Goal: Task Accomplishment & Management: Manage account settings

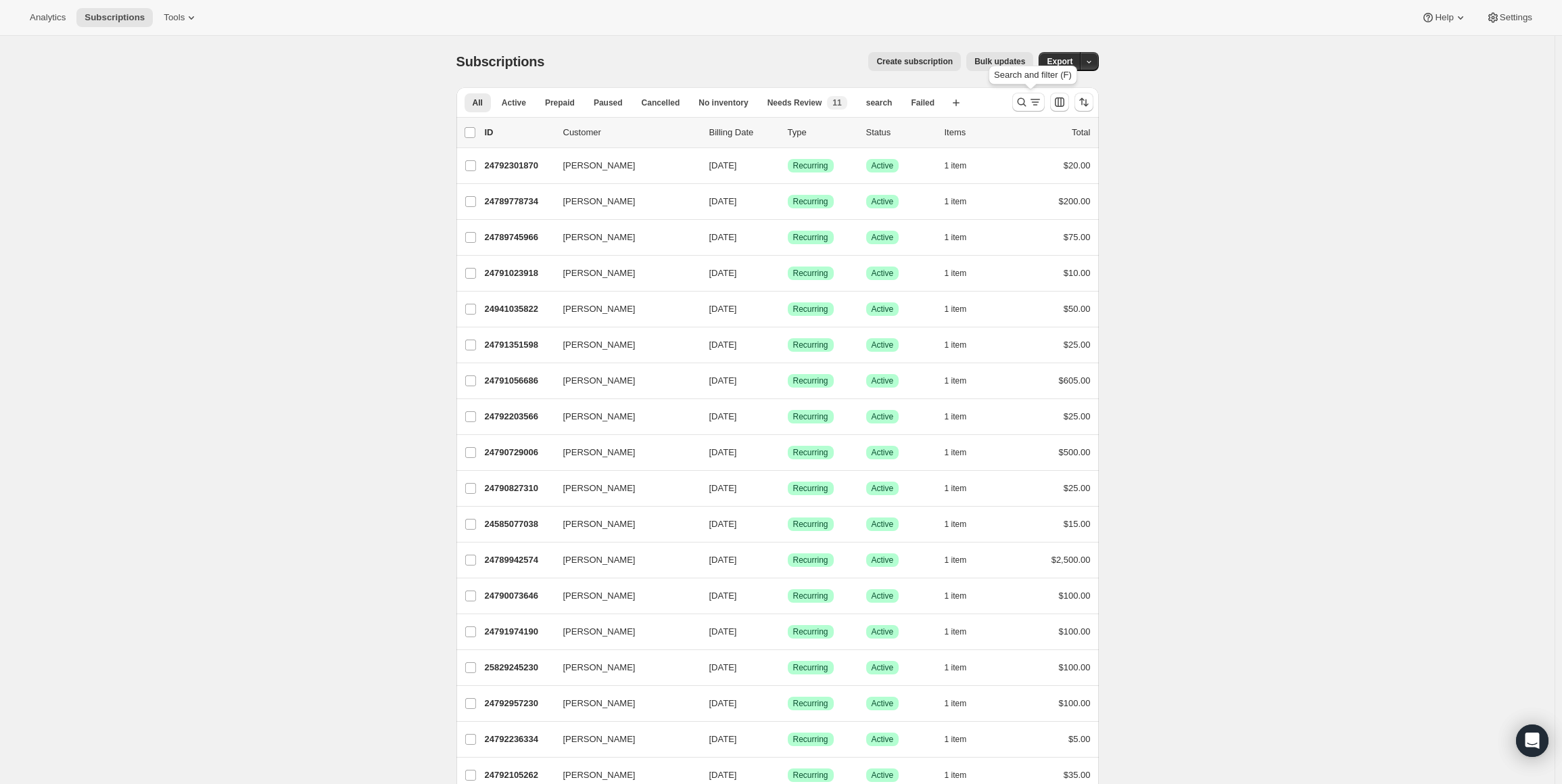
drag, startPoint x: 1026, startPoint y: 103, endPoint x: 666, endPoint y: 122, distance: 360.5
click at [1026, 105] on icon "Search and filter results" at bounding box center [1022, 102] width 14 height 14
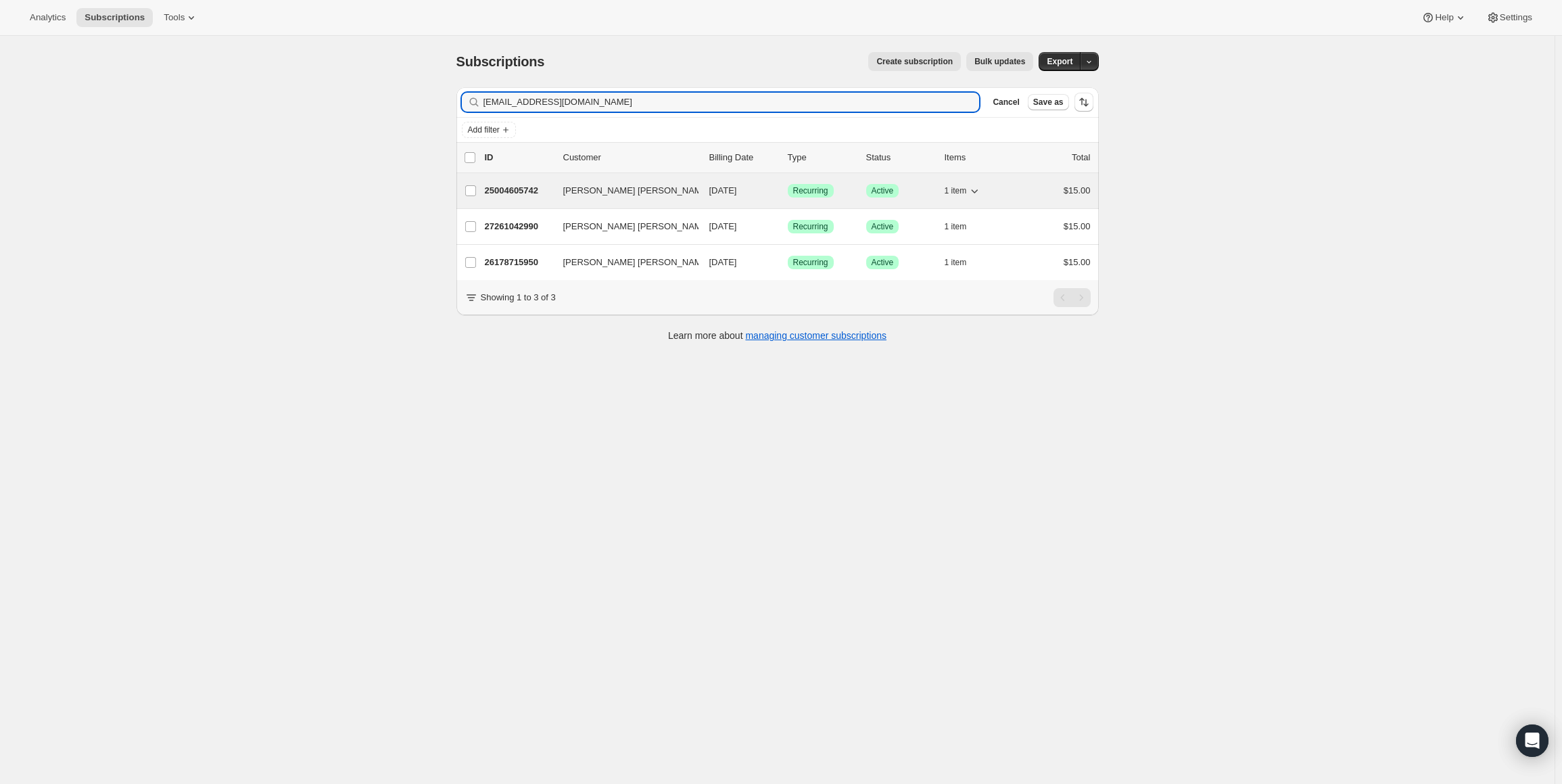
type input "jjady08@gmail.com"
click at [511, 187] on p "25004605742" at bounding box center [519, 191] width 68 height 14
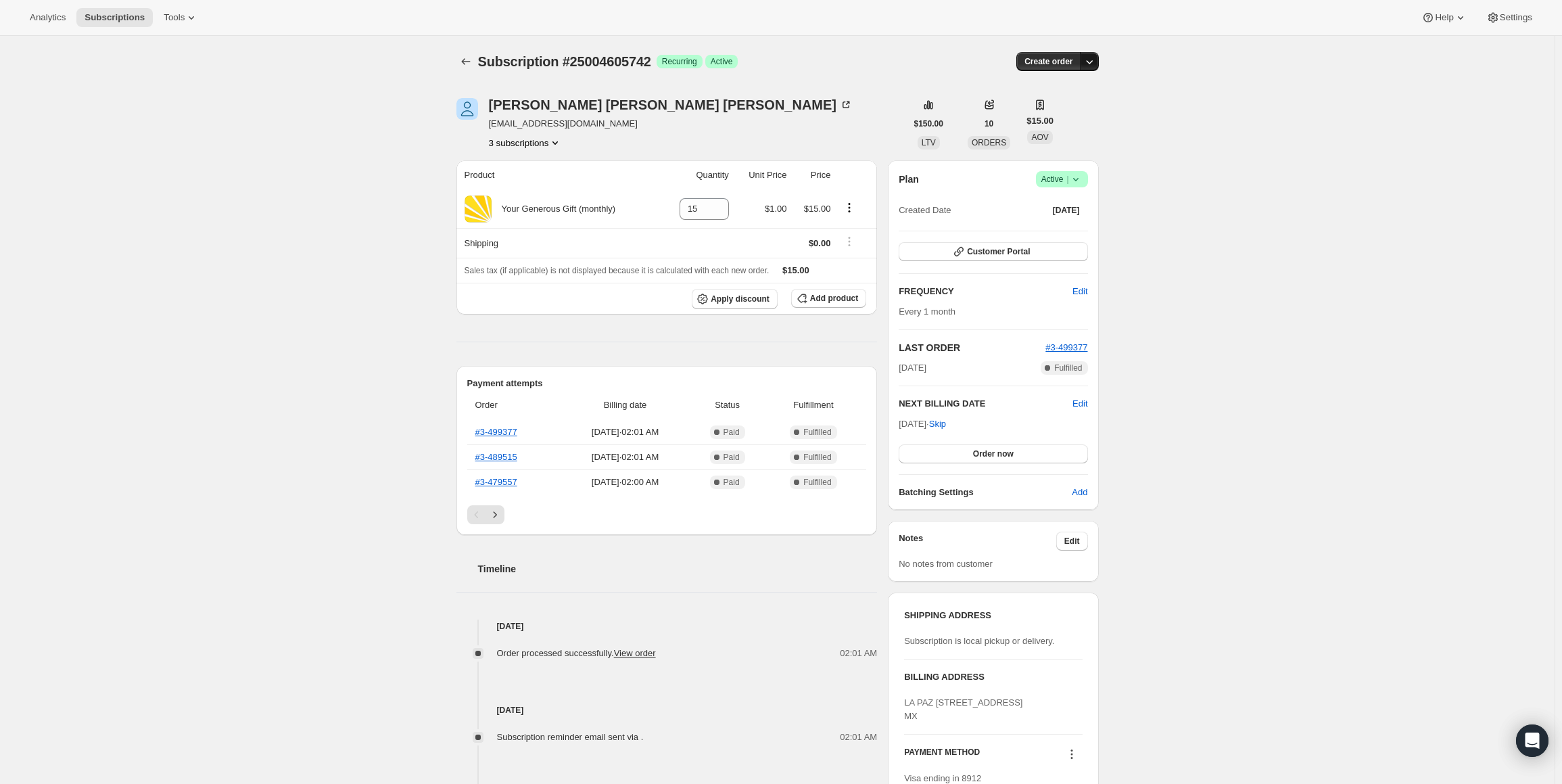
click at [1094, 63] on icon "button" at bounding box center [1090, 62] width 14 height 14
click at [1189, 94] on div "Subscription #25004605742. This page is ready Subscription #25004605742 Success…" at bounding box center [777, 557] width 1554 height 1042
click at [1078, 175] on icon at bounding box center [1076, 179] width 14 height 14
click at [1070, 232] on span "Cancel subscription" at bounding box center [1066, 228] width 76 height 10
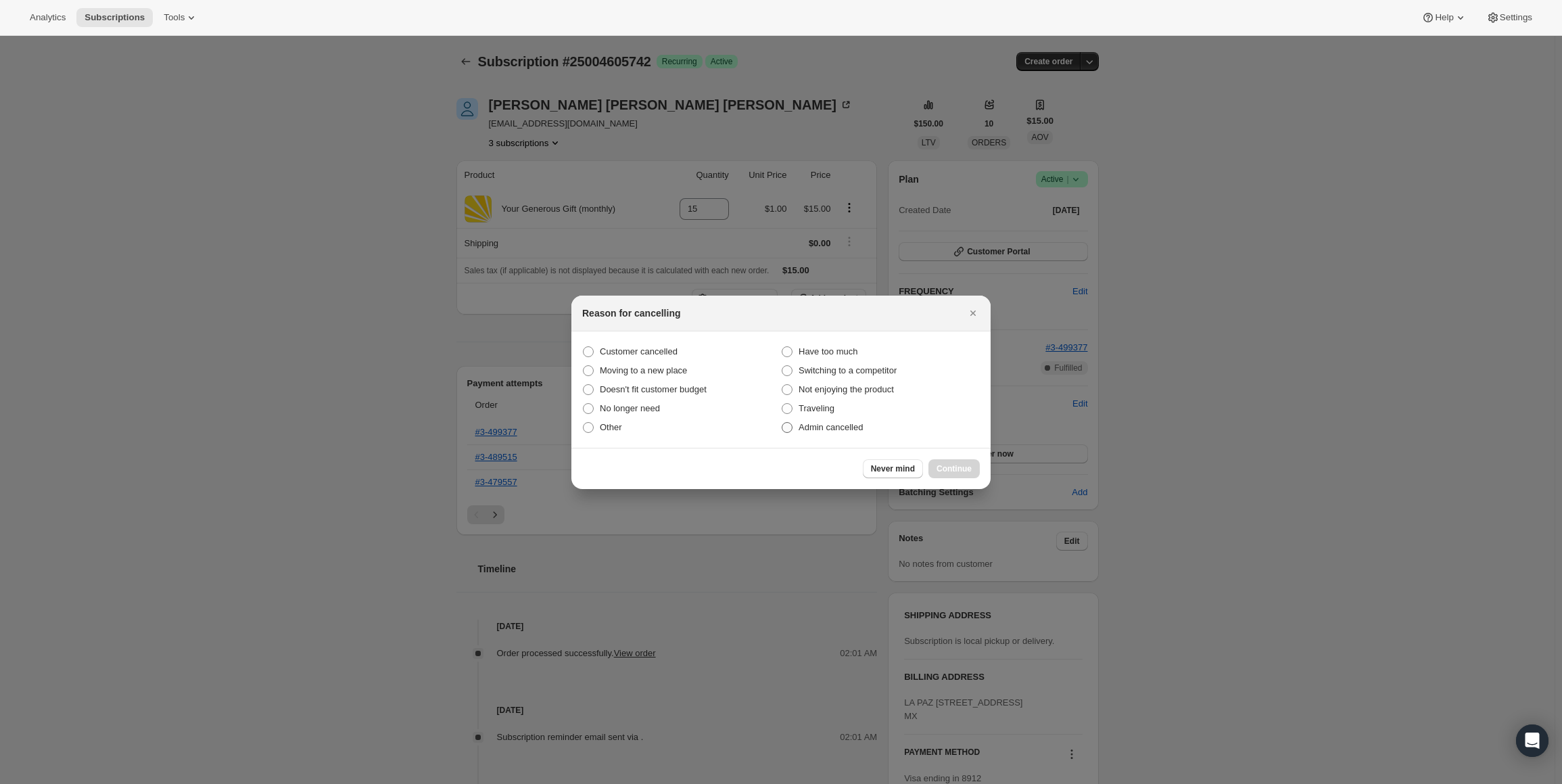
click at [786, 426] on span ":rbu:" at bounding box center [787, 427] width 11 height 11
click at [783, 422] on input "Admin cancelled" at bounding box center [782, 422] width 1 height 1
radio input "true"
click at [946, 463] on span "Continue" at bounding box center [954, 469] width 35 height 11
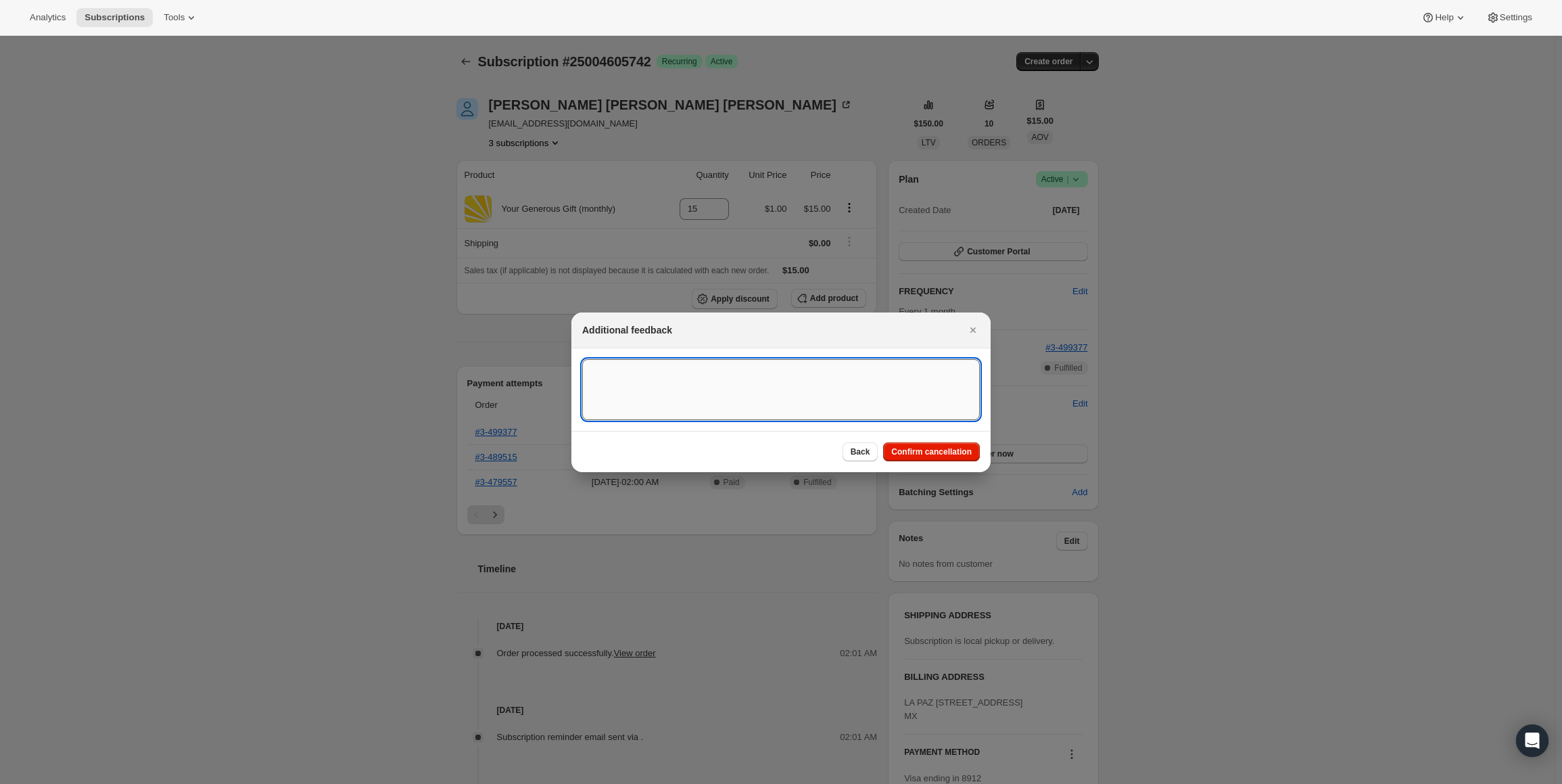
click at [642, 373] on textarea ":rbu:" at bounding box center [781, 389] width 398 height 61
drag, startPoint x: 880, startPoint y: 372, endPoint x: 582, endPoint y: 369, distance: 298.0
type textarea "partner emailed me asking me to cancel all 3 of her recurring subscriptions."
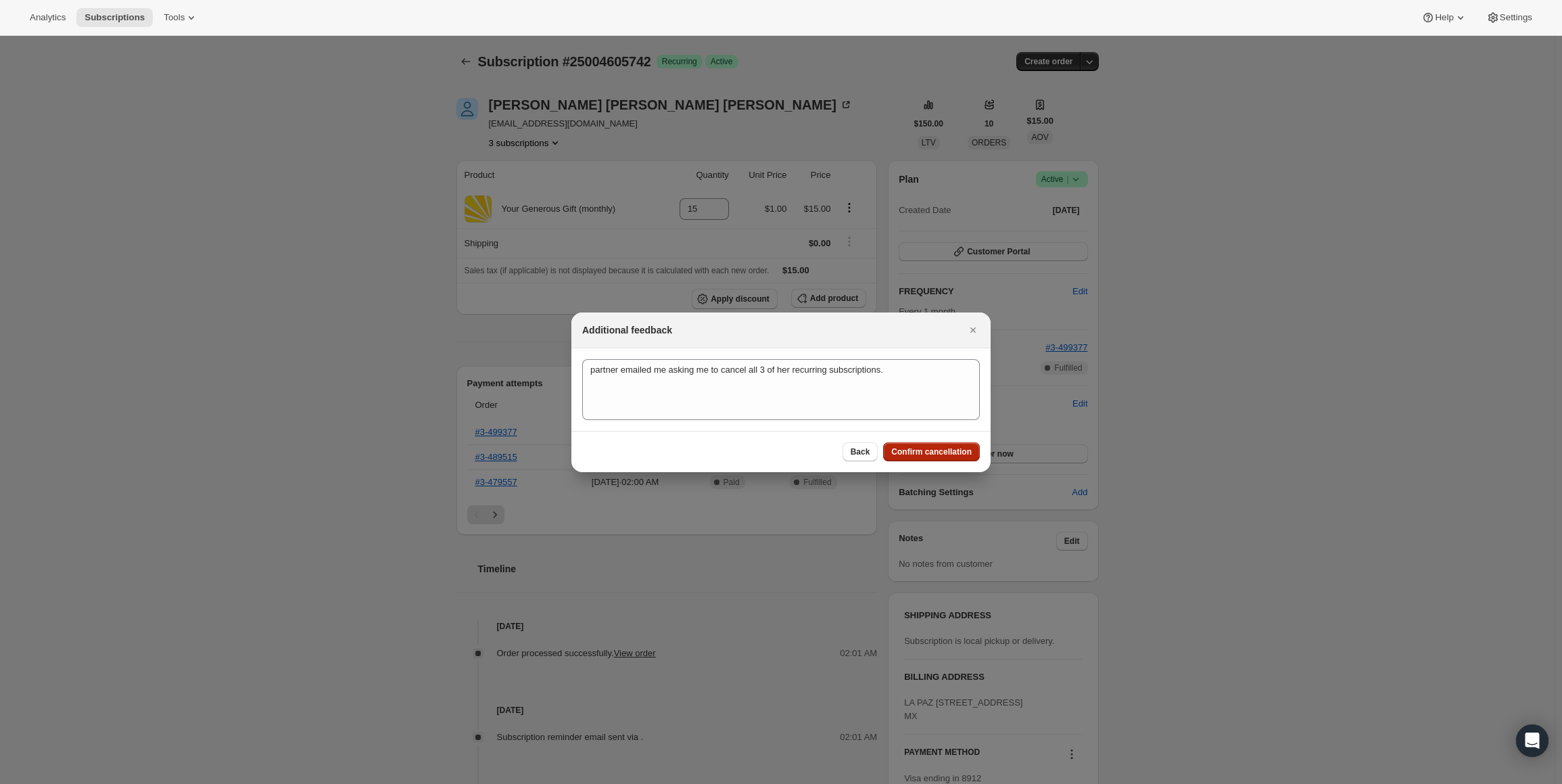
click at [931, 449] on span "Confirm cancellation" at bounding box center [931, 452] width 81 height 11
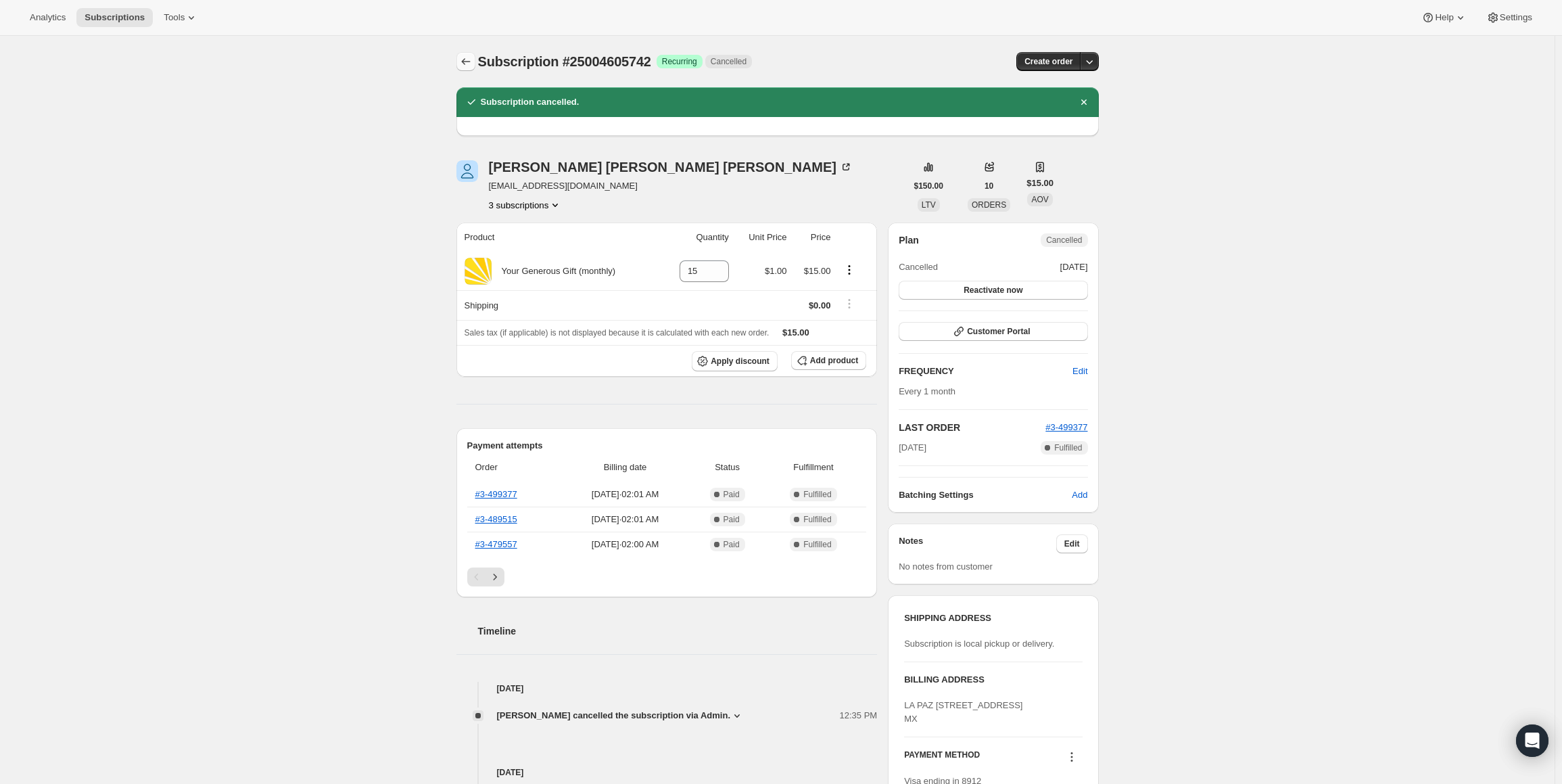
click at [466, 60] on icon "Subscriptions" at bounding box center [465, 62] width 8 height 7
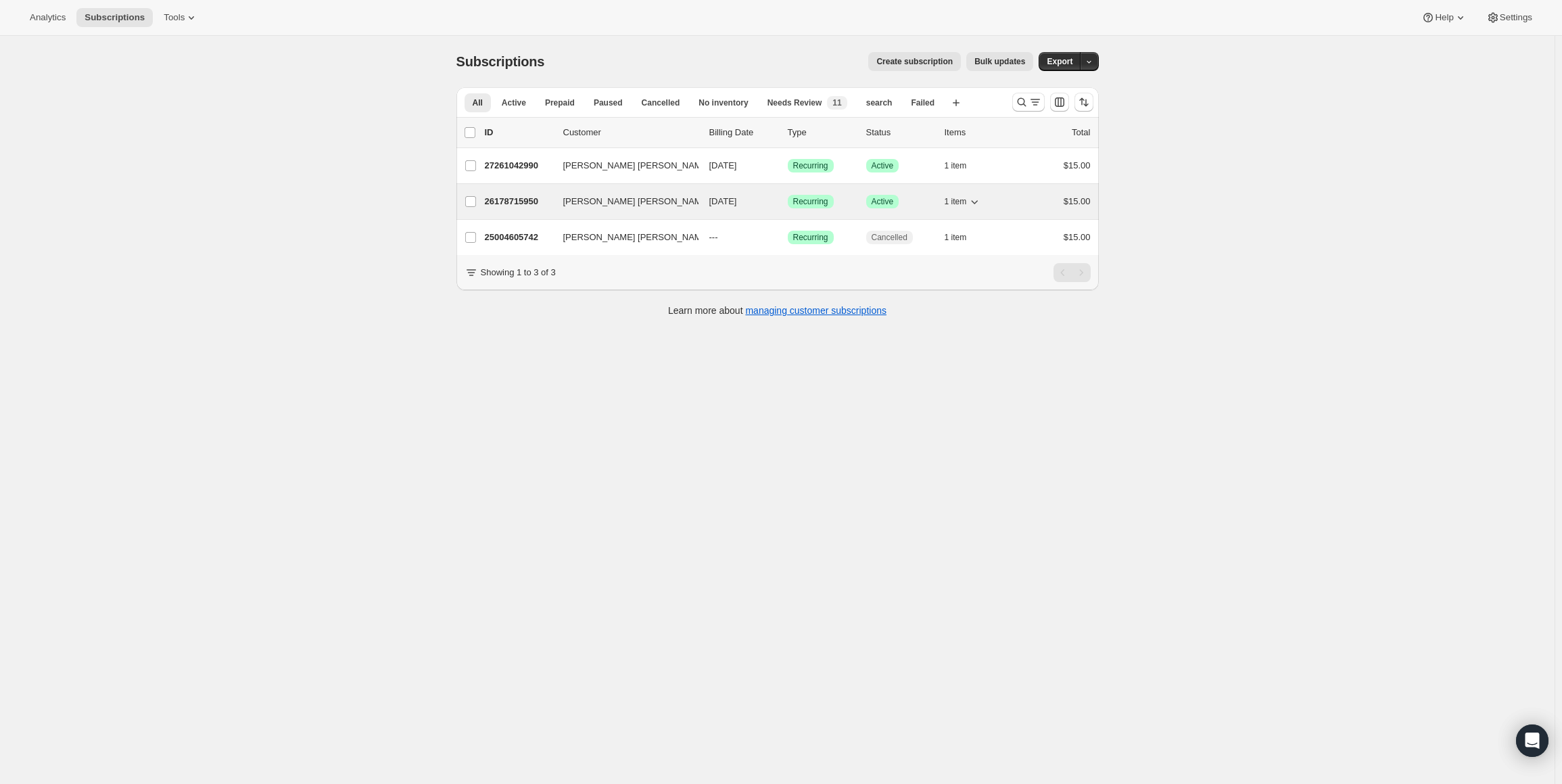
click at [509, 199] on p "26178715950" at bounding box center [519, 202] width 68 height 14
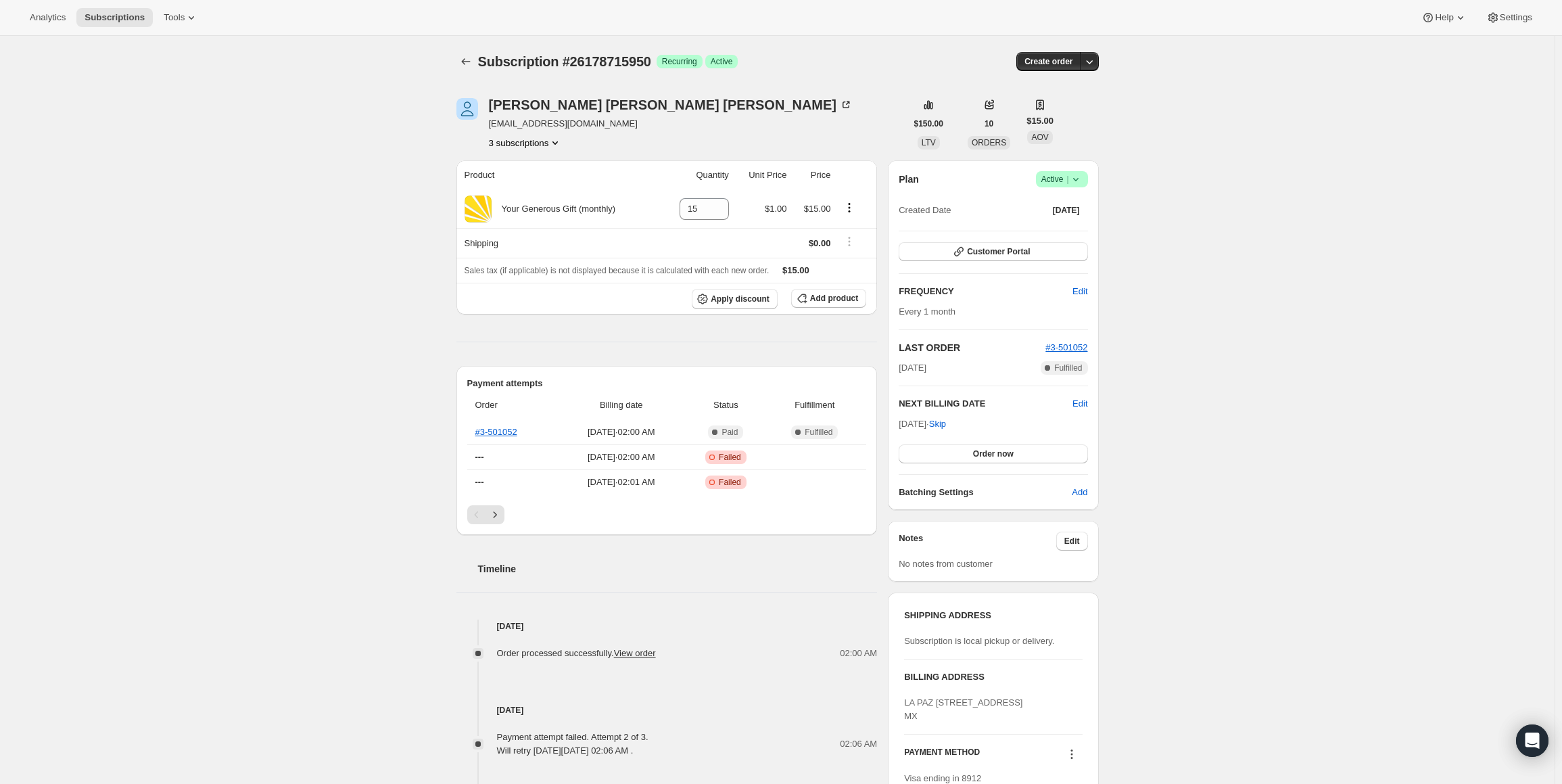
click at [1078, 179] on icon at bounding box center [1075, 179] width 5 height 3
click at [1064, 224] on span "Cancel subscription" at bounding box center [1066, 228] width 76 height 10
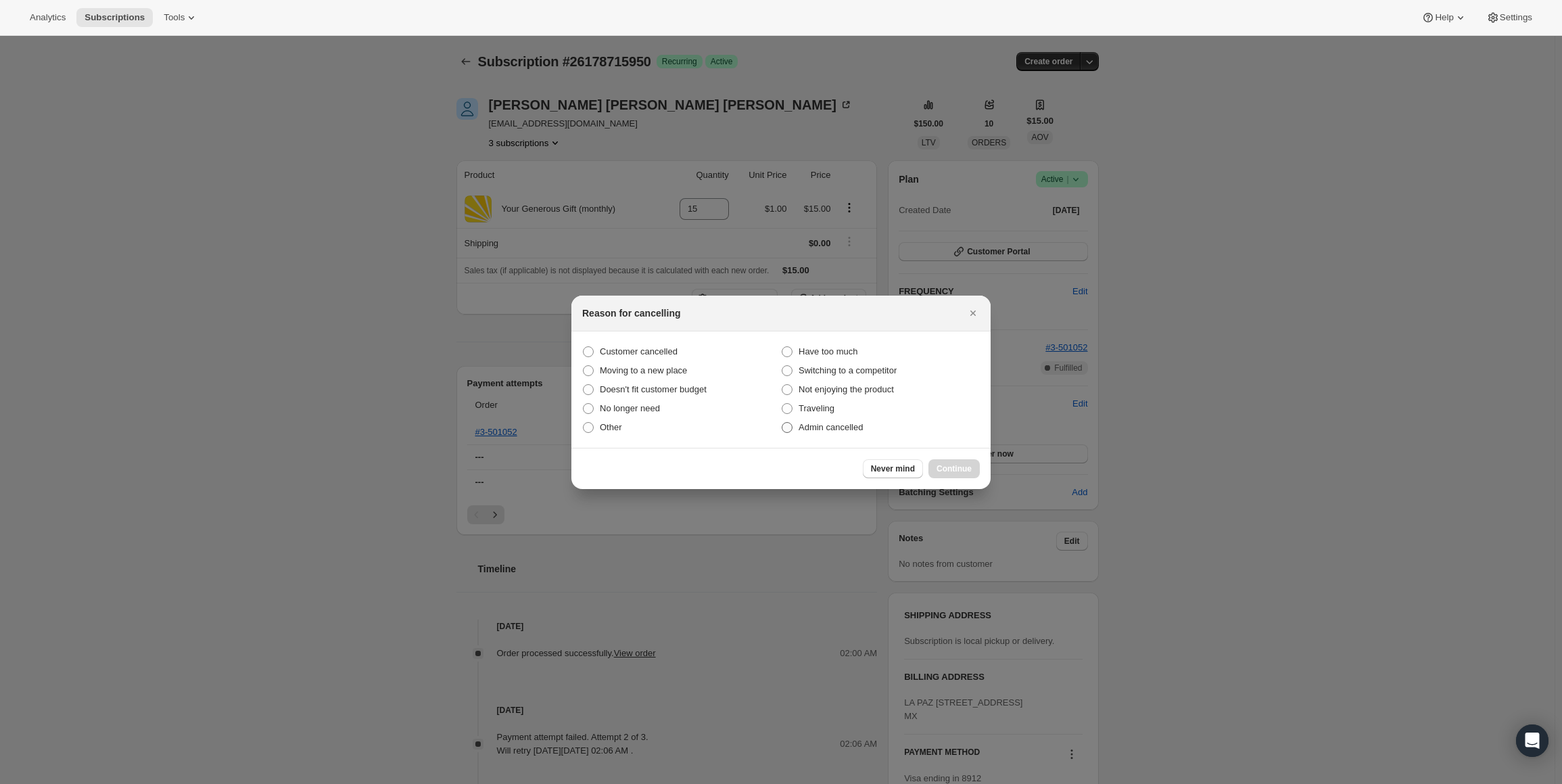
click at [789, 427] on span ":ri6:" at bounding box center [787, 427] width 11 height 11
click at [783, 422] on input "Admin cancelled" at bounding box center [782, 422] width 1 height 1
radio input "true"
click at [957, 460] on button "Continue" at bounding box center [954, 469] width 52 height 19
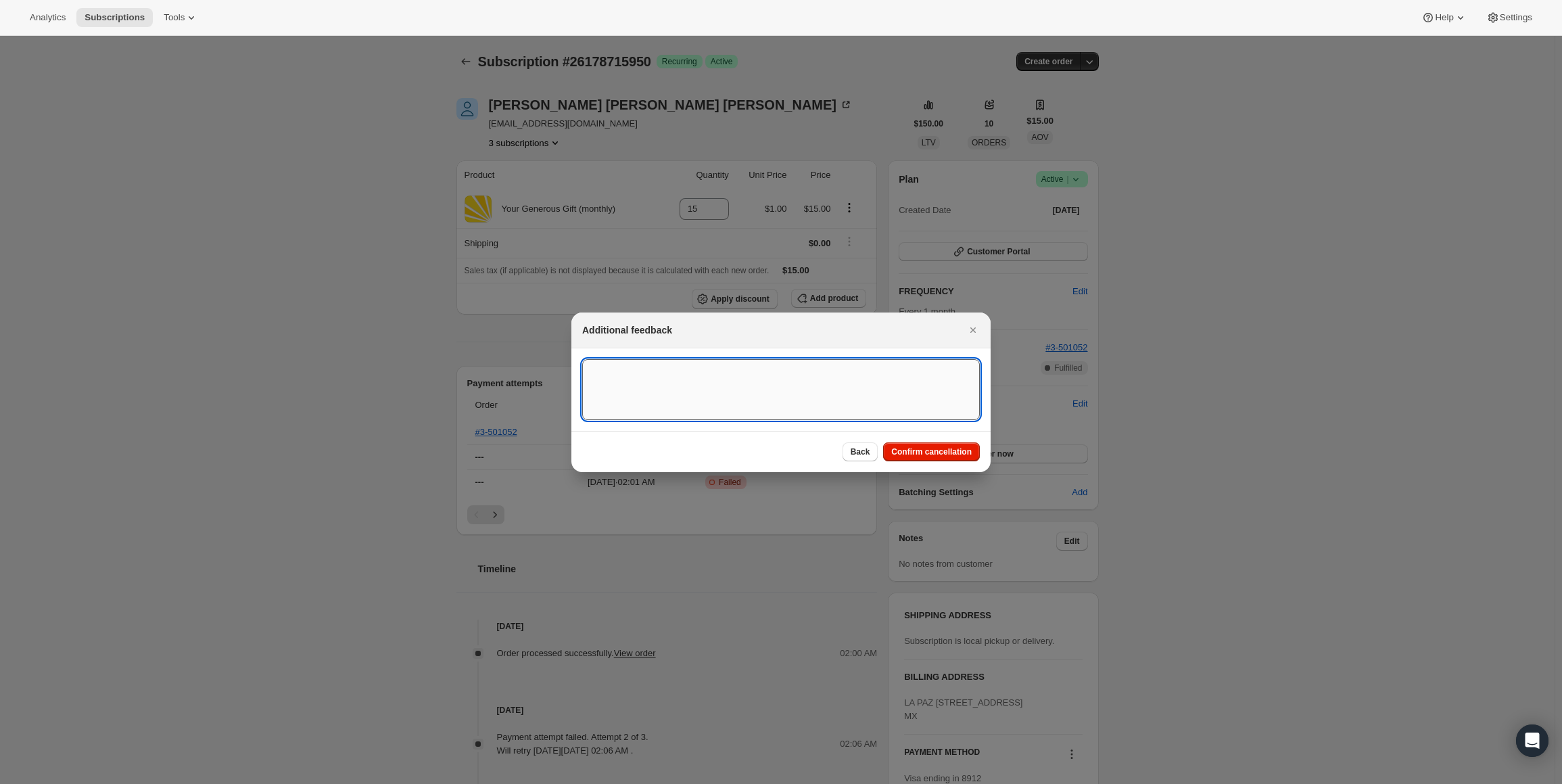
paste textarea "partner emailed me asking me to cancel all 3 of her recurring subscriptions."
type textarea "partner emailed me asking me to cancel all 3 of her recurring subscriptions."
click at [942, 454] on span "Confirm cancellation" at bounding box center [931, 452] width 81 height 11
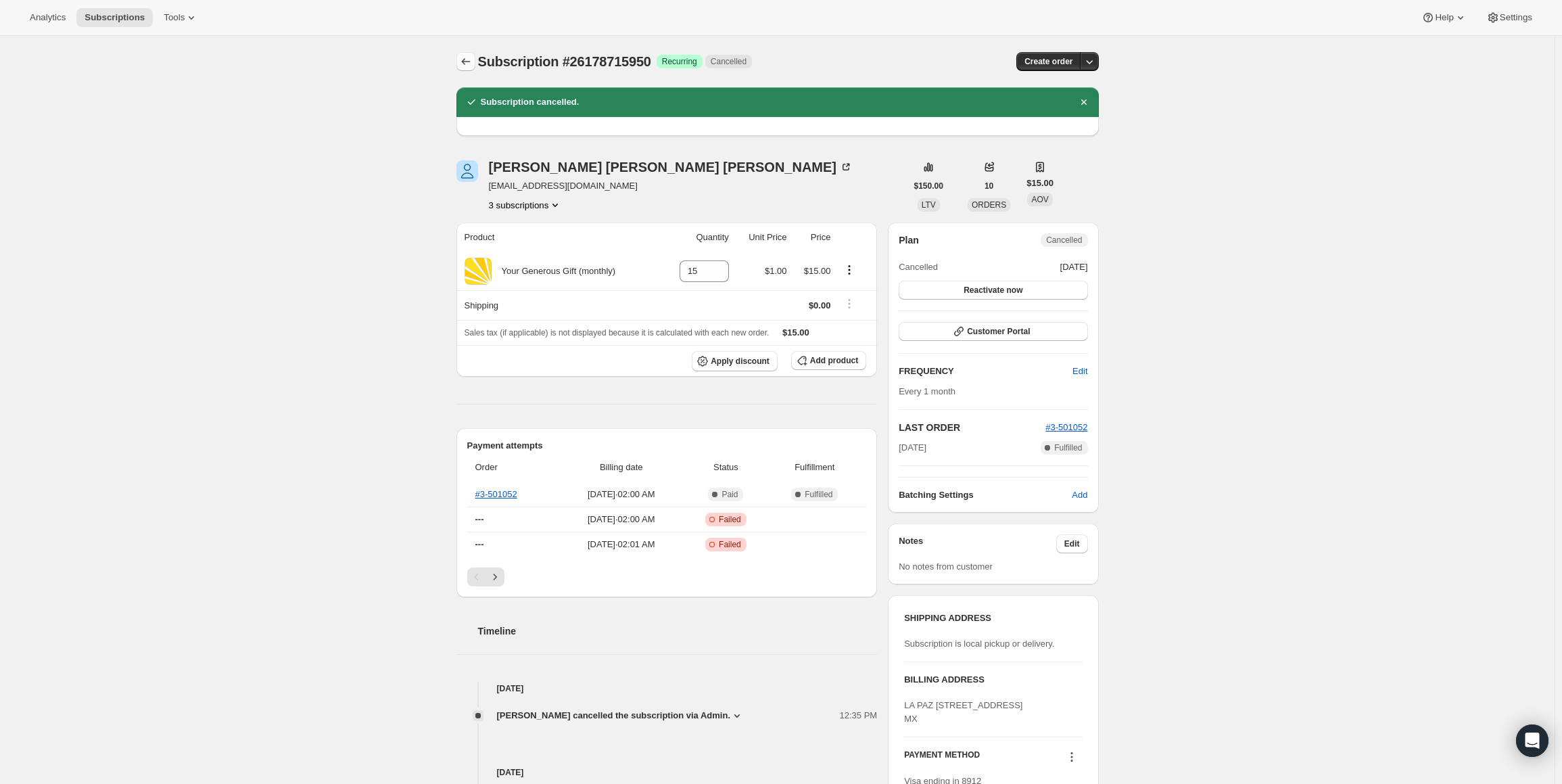
click at [468, 62] on icon "Subscriptions" at bounding box center [466, 62] width 14 height 14
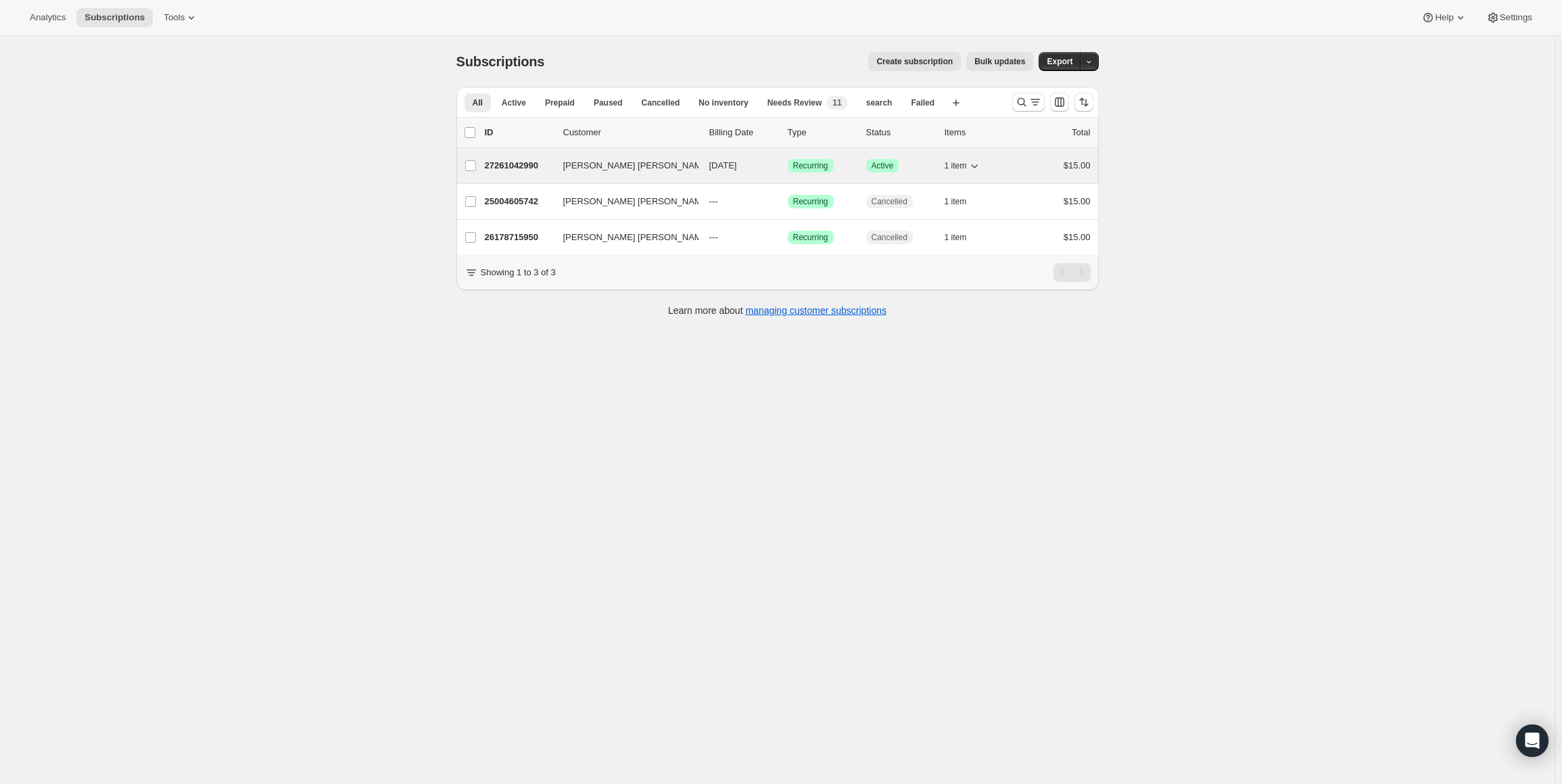
click at [506, 162] on p "27261042990" at bounding box center [519, 166] width 68 height 14
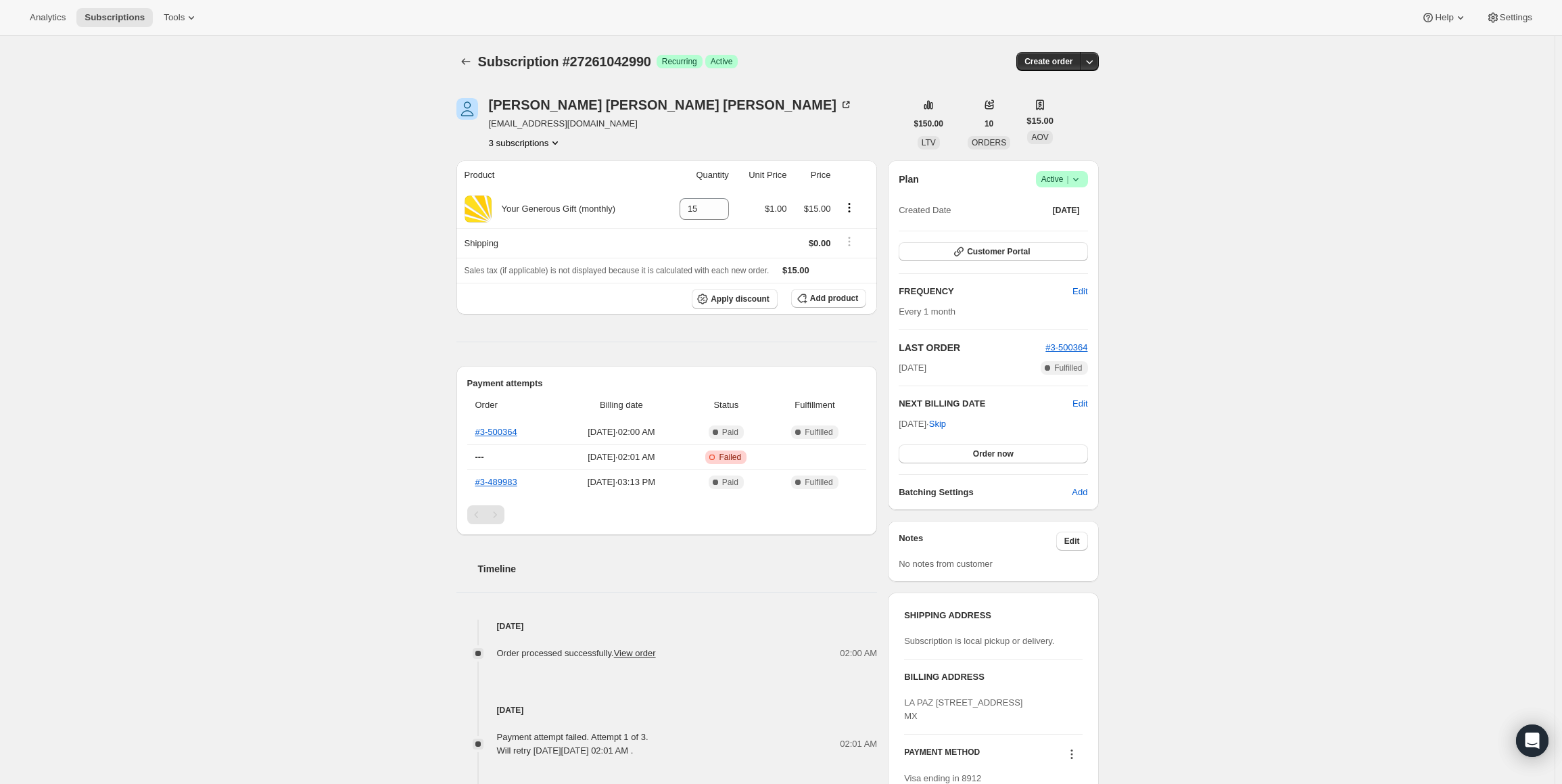
click at [1078, 181] on icon at bounding box center [1076, 179] width 14 height 14
click at [1053, 233] on span "Cancel subscription" at bounding box center [1066, 228] width 76 height 10
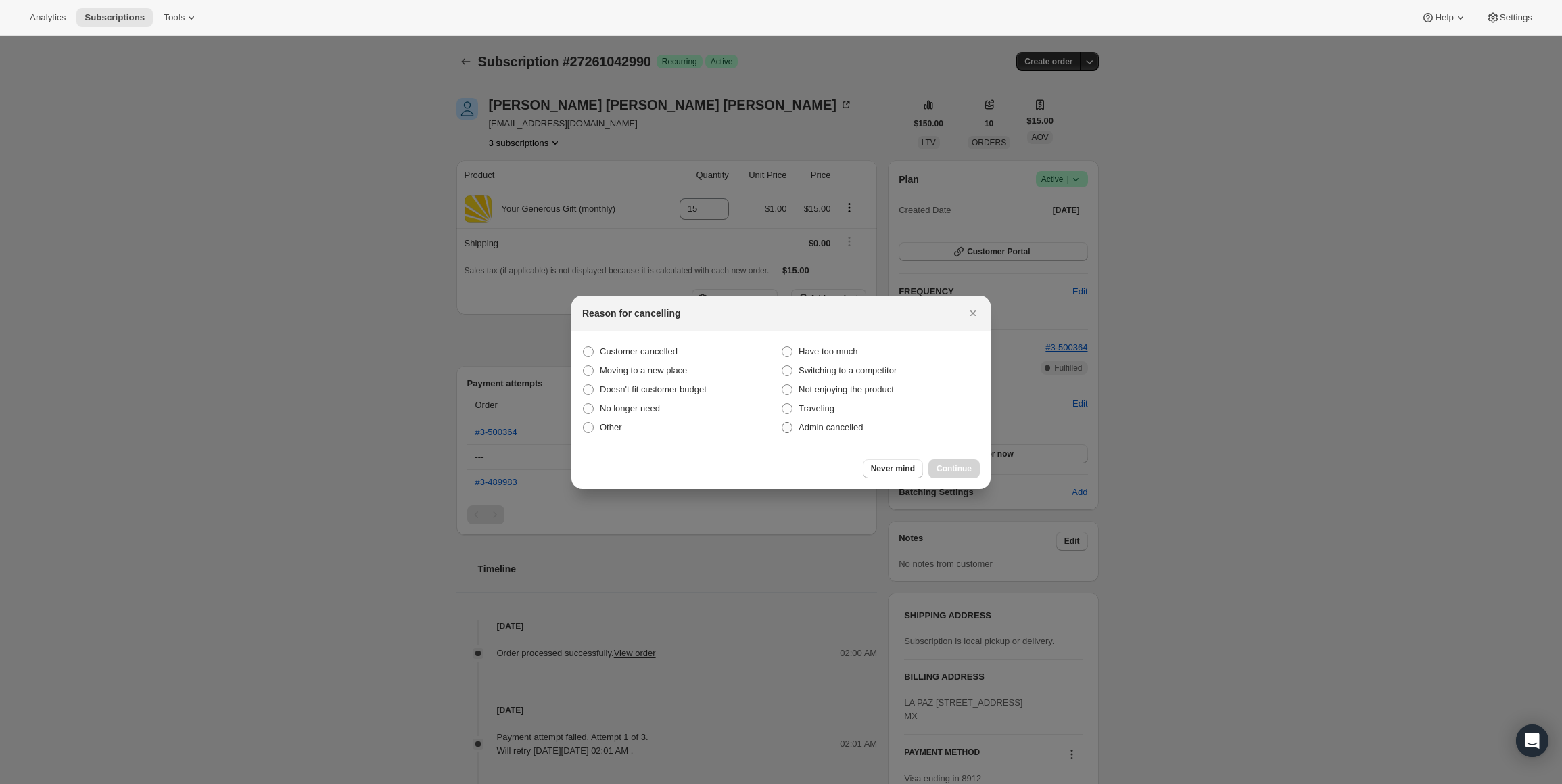
click at [790, 424] on span ":rog:" at bounding box center [787, 427] width 11 height 11
click at [783, 422] on input "Admin cancelled" at bounding box center [782, 422] width 1 height 1
radio input "true"
drag, startPoint x: 943, startPoint y: 468, endPoint x: 902, endPoint y: 467, distance: 41.0
click at [942, 469] on span "Continue" at bounding box center [954, 469] width 35 height 11
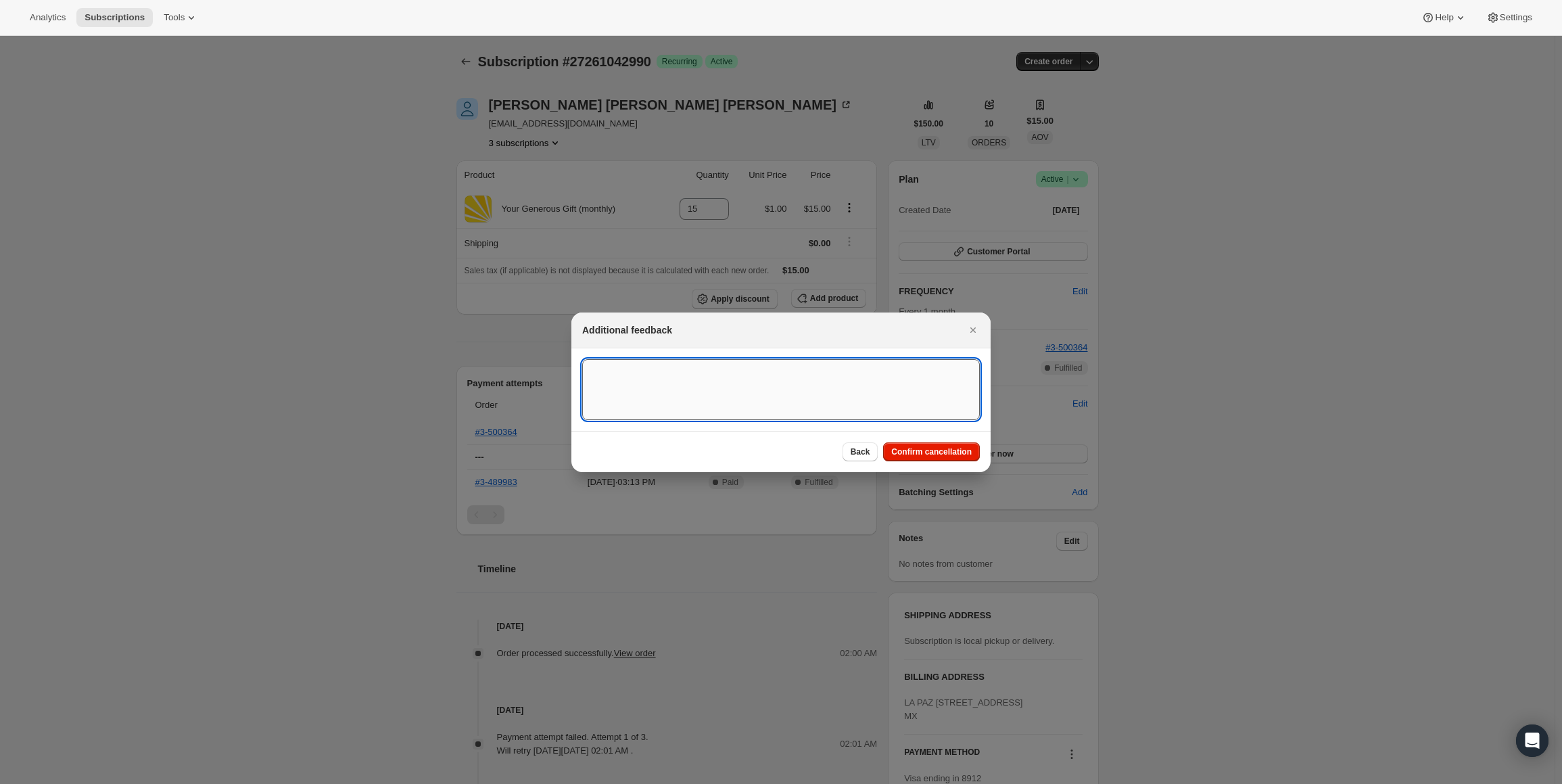
paste textarea "partner emailed me asking me to cancel all 3 of her recurring subscriptions."
type textarea "partner emailed me asking me to cancel all 3 of her recurring subscriptions."
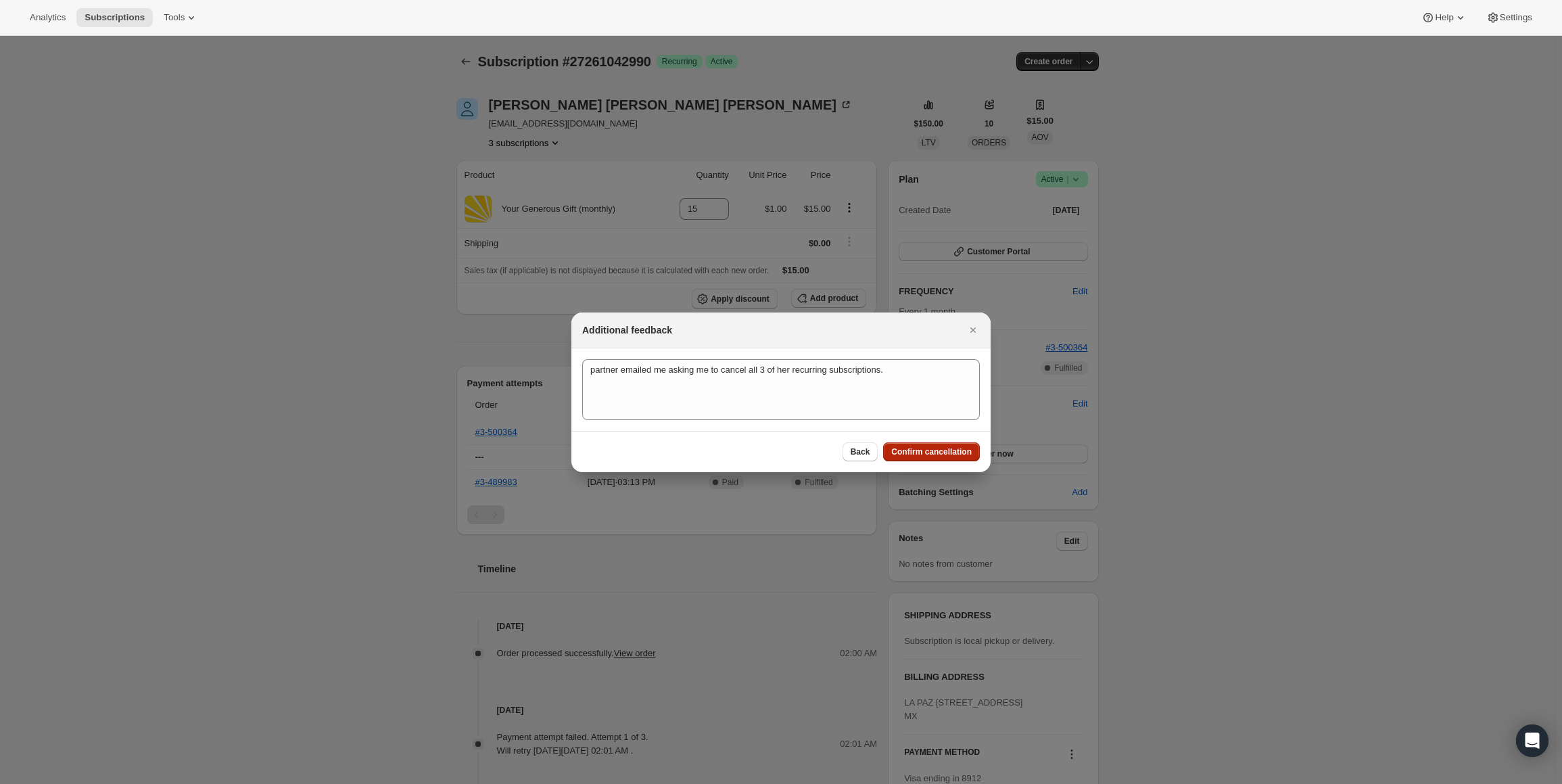
click at [919, 447] on span "Confirm cancellation" at bounding box center [931, 452] width 81 height 11
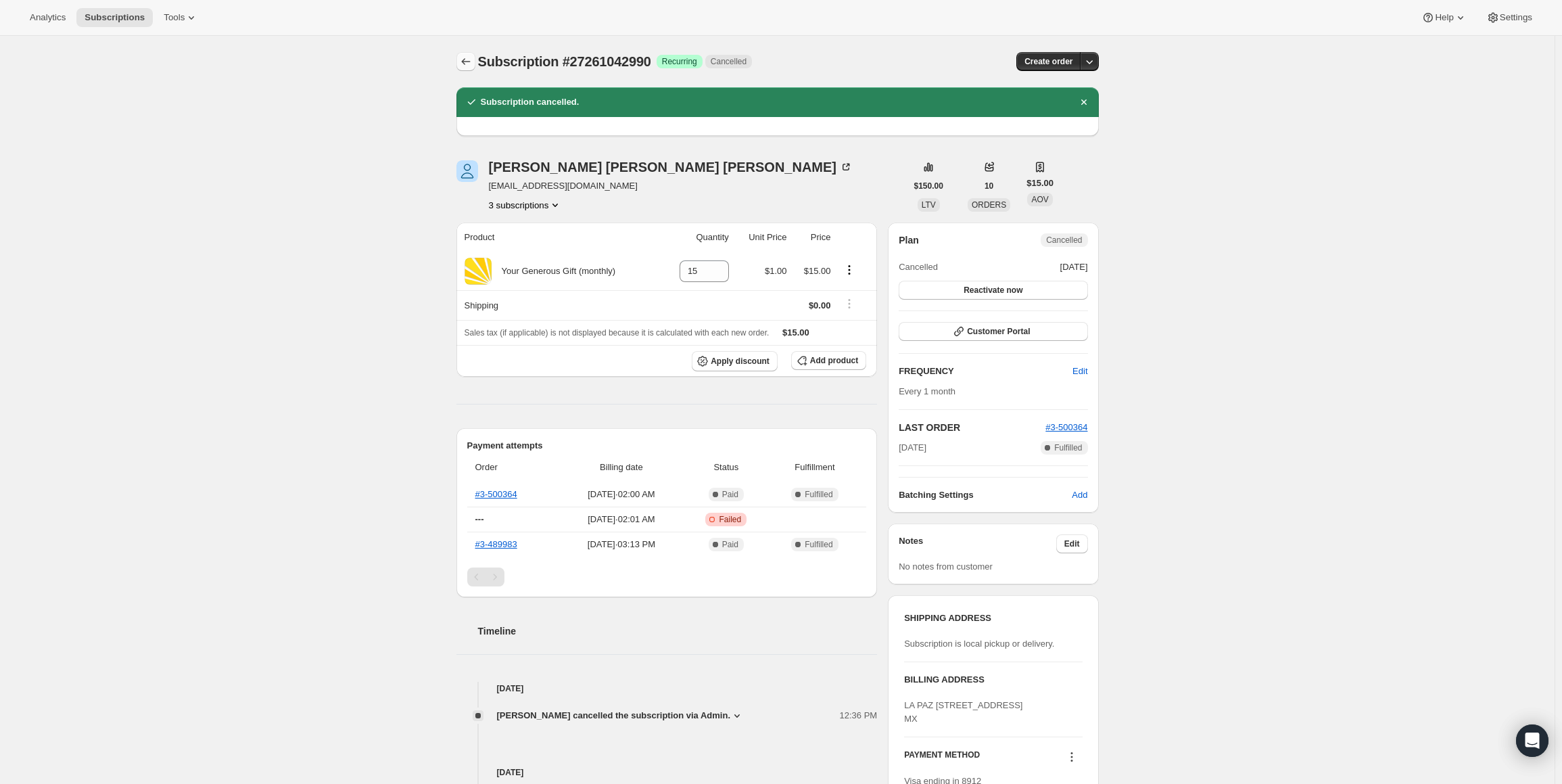
click at [466, 61] on icon "Subscriptions" at bounding box center [465, 62] width 8 height 7
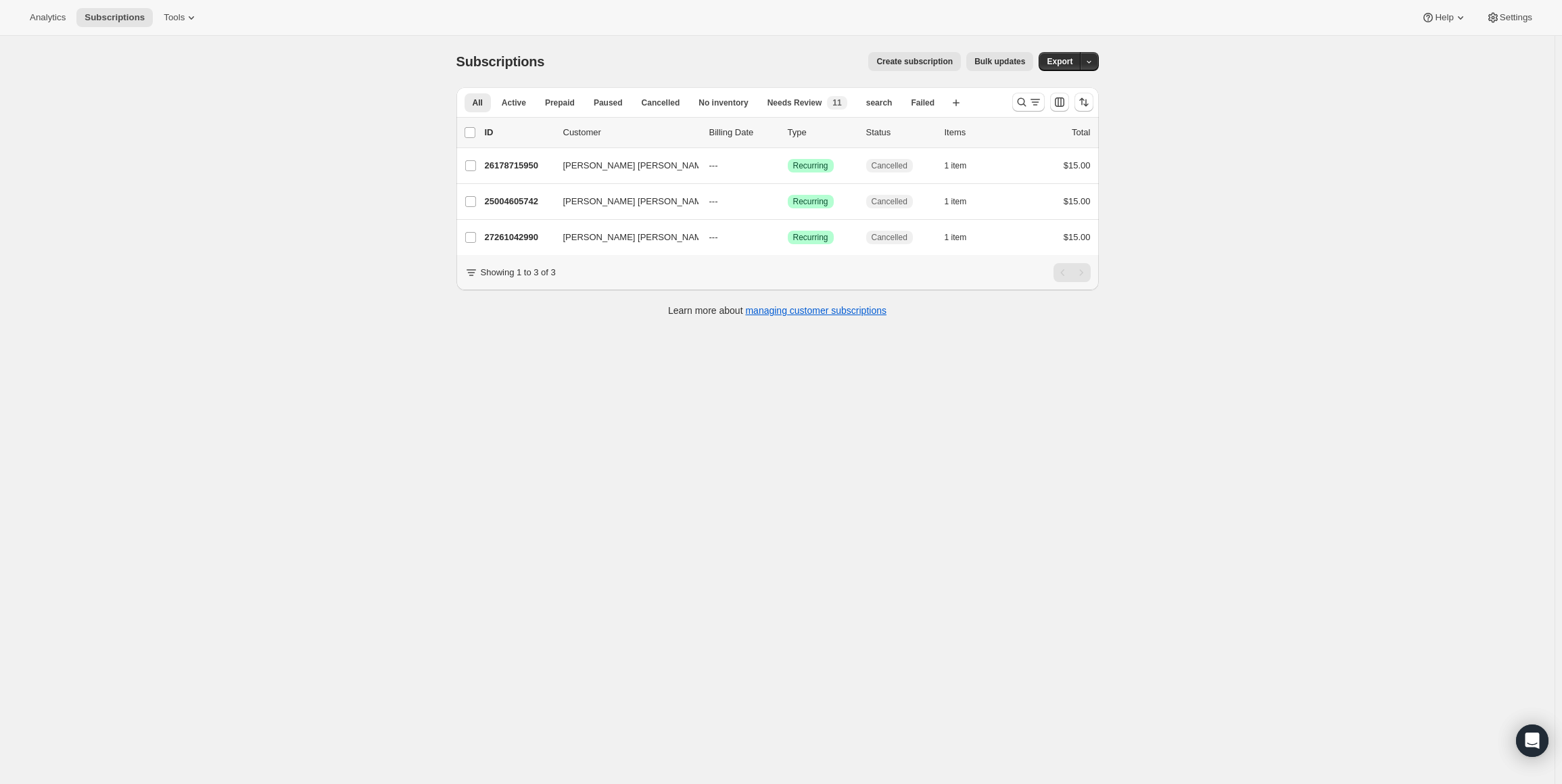
click at [1126, 471] on div "Subscriptions. This page is ready Subscriptions Create subscription Bulk update…" at bounding box center [777, 428] width 1554 height 784
